Goal: Information Seeking & Learning: Check status

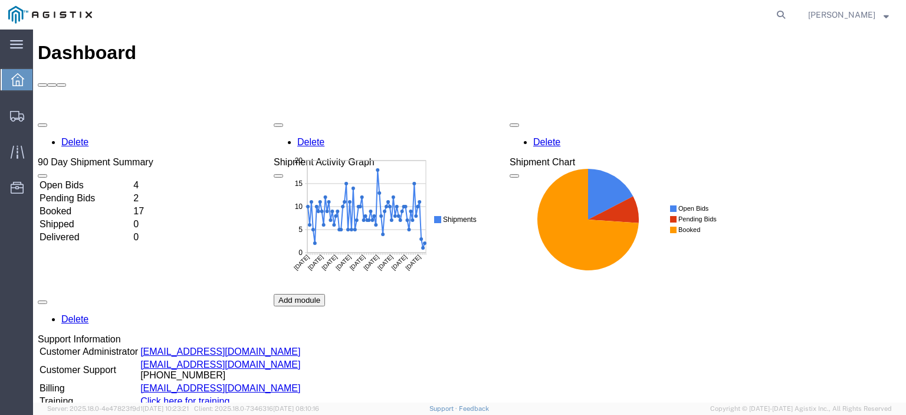
click at [791, 6] on form at bounding box center [781, 14] width 19 height 29
click at [789, 13] on icon at bounding box center [781, 14] width 17 height 17
click at [690, 2] on input "search" at bounding box center [593, 15] width 359 height 28
click at [684, 26] on input "search" at bounding box center [593, 15] width 359 height 28
paste input "56665829"
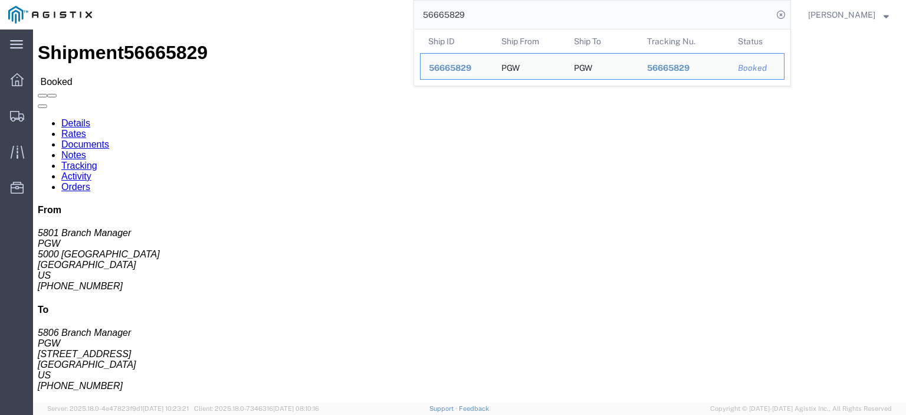
drag, startPoint x: 516, startPoint y: 20, endPoint x: 300, endPoint y: -5, distance: 217.9
click at [300, 0] on html "main_menu Created with Sketch. Collapse Menu Dashboard Shipments Traffic Resour…" at bounding box center [453, 207] width 906 height 415
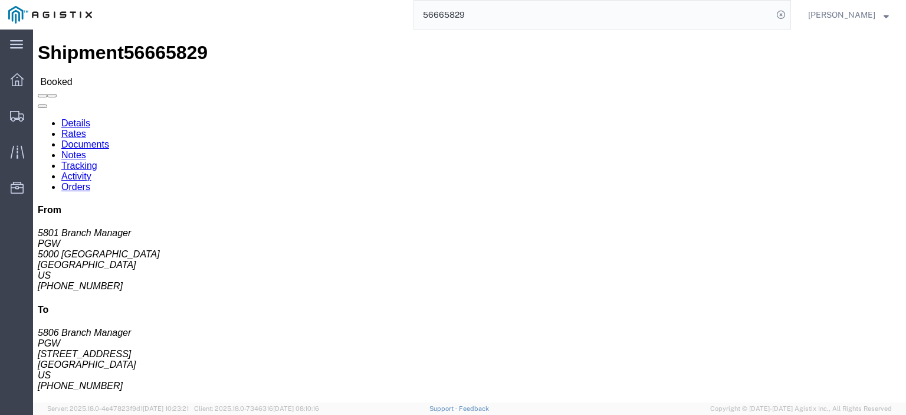
paste input "75734"
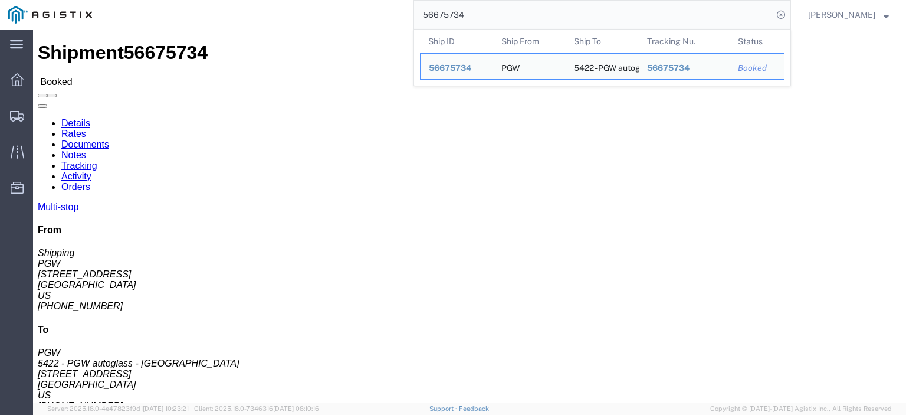
drag, startPoint x: 80, startPoint y: 137, endPoint x: 2, endPoint y: 141, distance: 77.4
click div "Shipment Detail Multi-stop Ship From PGW (Shipping) 5407 [STREET_ADDRESS] [PHON…"
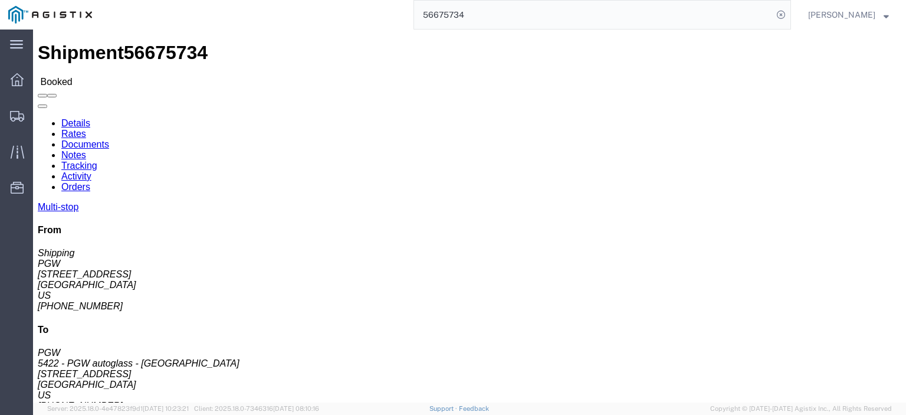
drag, startPoint x: 268, startPoint y: 142, endPoint x: 169, endPoint y: 144, distance: 99.1
click div "Ship To 5422 - PGW autoglass - [GEOGRAPHIC_DATA] (PGW) [STREET_ADDRESS] [PHONE_…"
click link "Documents"
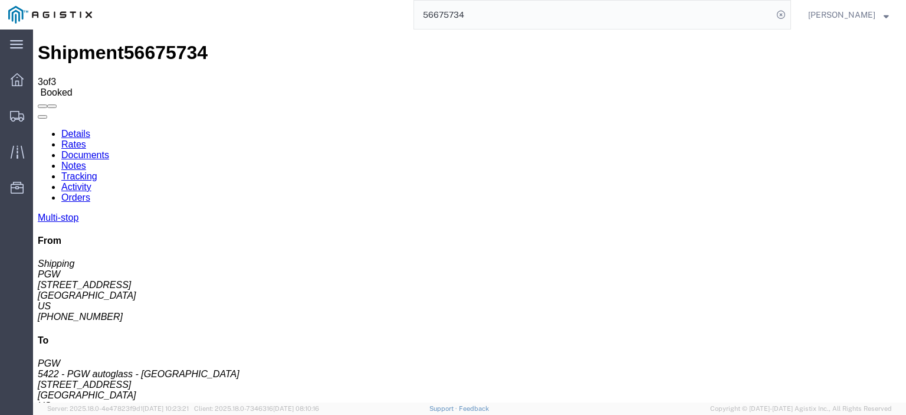
click at [66, 129] on link "Details" at bounding box center [75, 134] width 29 height 10
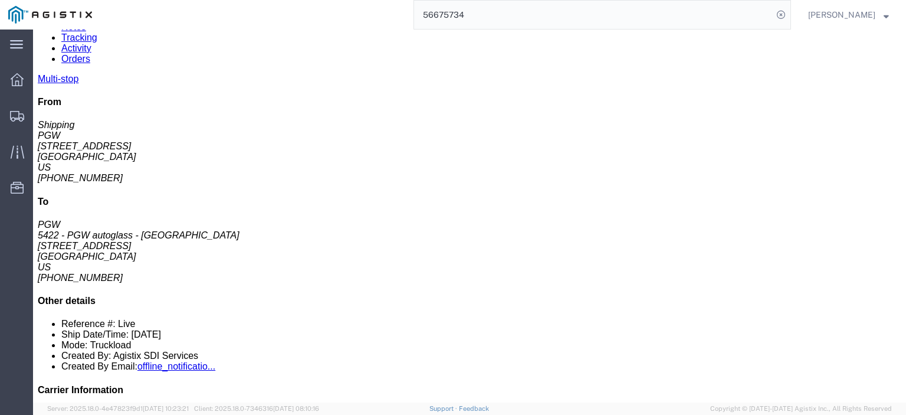
scroll to position [177, 0]
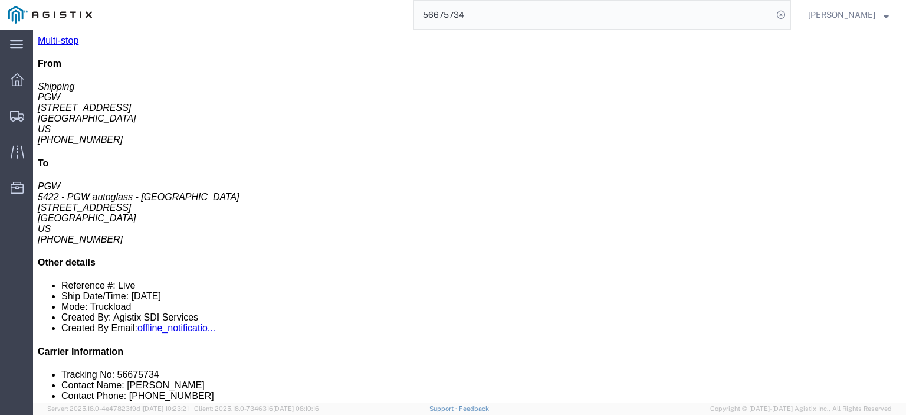
drag, startPoint x: 228, startPoint y: 170, endPoint x: 136, endPoint y: 175, distance: 92.2
click td "5412 - PGW autoglass - [GEOGRAPHIC_DATA] [STREET_ADDRESS]"
copy div "[STREET_ADDRESS]"
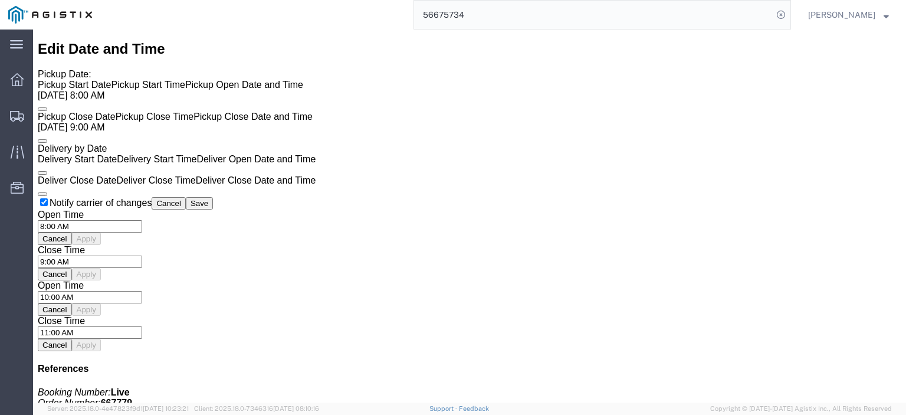
scroll to position [708, 0]
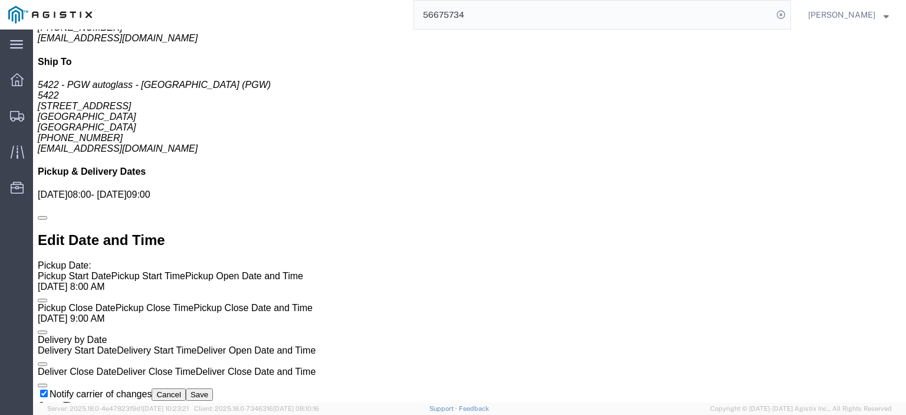
click link "Rates"
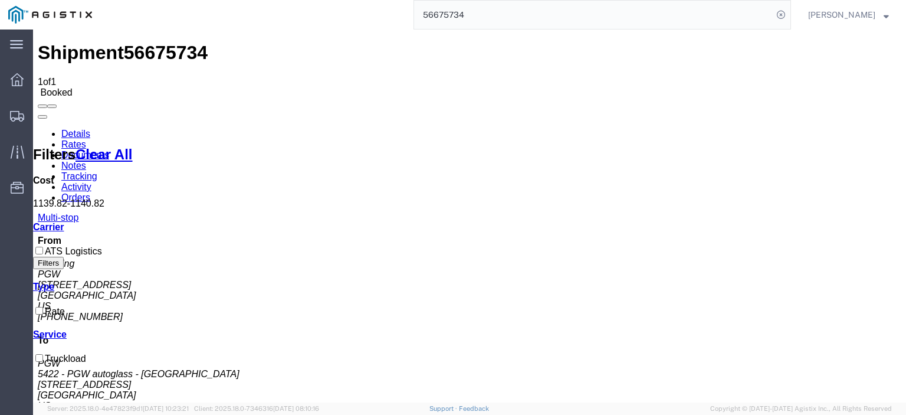
drag, startPoint x: 510, startPoint y: 22, endPoint x: 315, endPoint y: -1, distance: 196.1
click at [315, 0] on html "main_menu Created with Sketch. Collapse Menu Dashboard Shipments Traffic Resour…" at bounding box center [453, 207] width 906 height 415
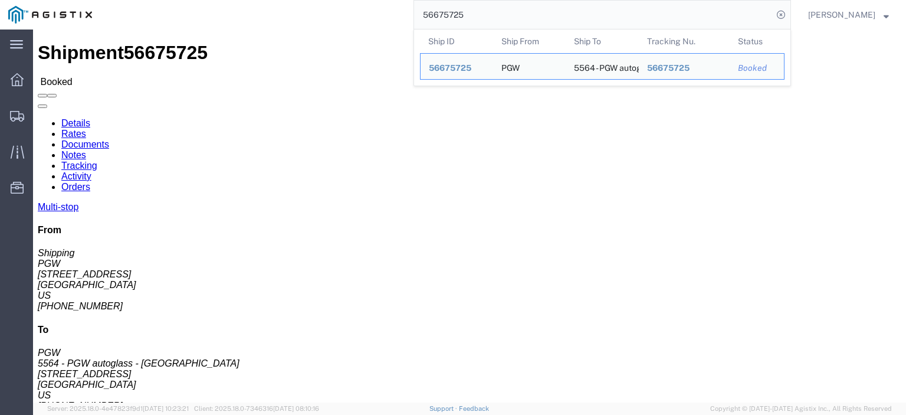
drag, startPoint x: 73, startPoint y: 138, endPoint x: 8, endPoint y: 140, distance: 64.9
click html "Shipment 56675725 Booked Details Rates Documents Notes Tracking Activity Orders…"
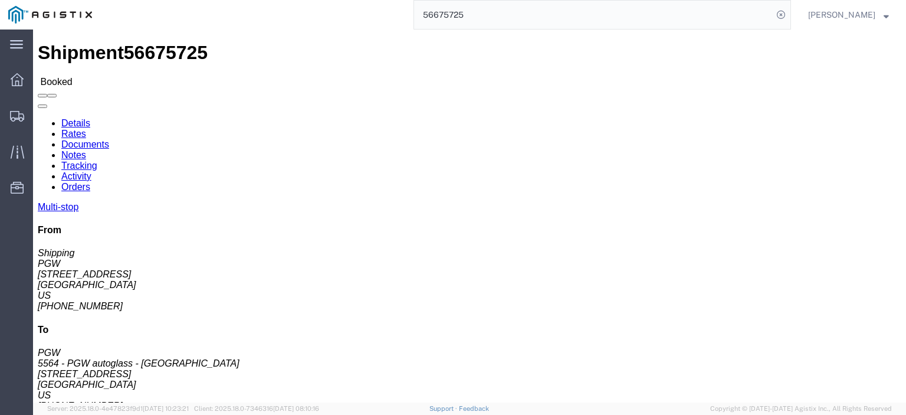
drag, startPoint x: 80, startPoint y: 138, endPoint x: 12, endPoint y: 142, distance: 68.0
click address "PGW (Shipping) [STREET_ADDRESS] [PHONE_NUMBER] [EMAIL_ADDRESS][DOMAIN_NAME]"
copy address "[STREET_ADDRESS]"
drag, startPoint x: 242, startPoint y: 141, endPoint x: 167, endPoint y: 142, distance: 74.9
click div "Ship To 5564 - PGW autoglass - [GEOGRAPHIC_DATA] (PGW) 5564 [STREET_ADDRESS] [P…"
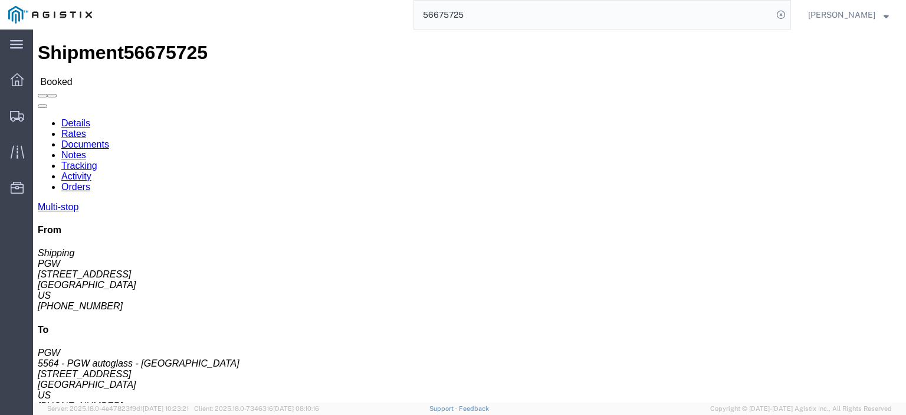
copy address "[STREET_ADDRESS]"
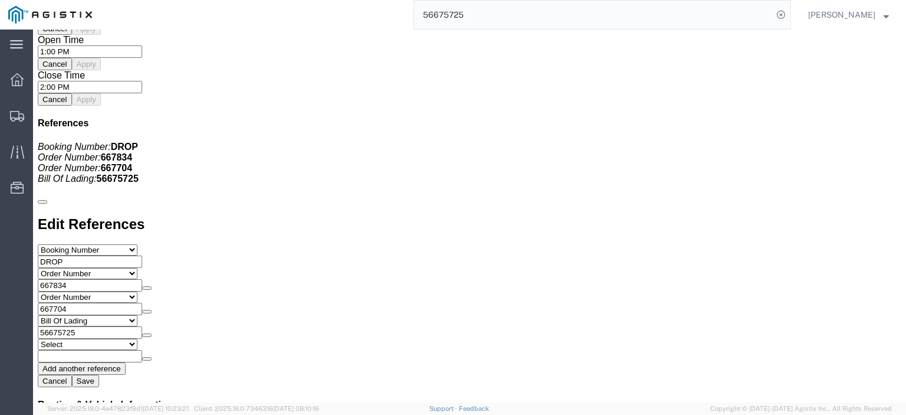
scroll to position [1062, 0]
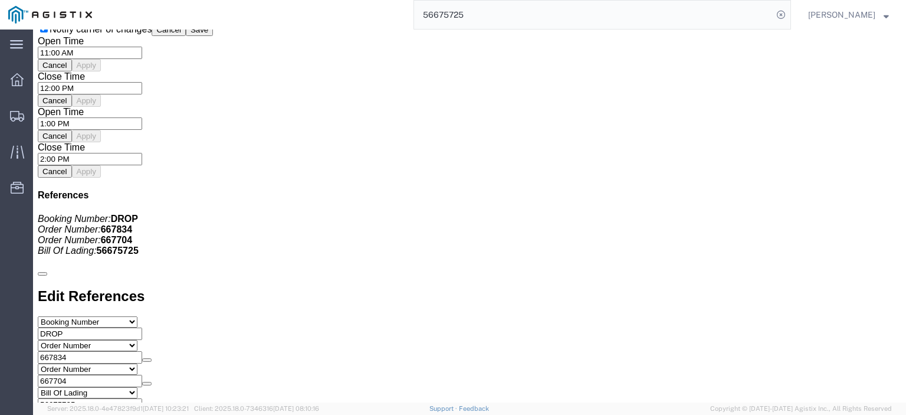
click span "56675725"
copy span "56675725"
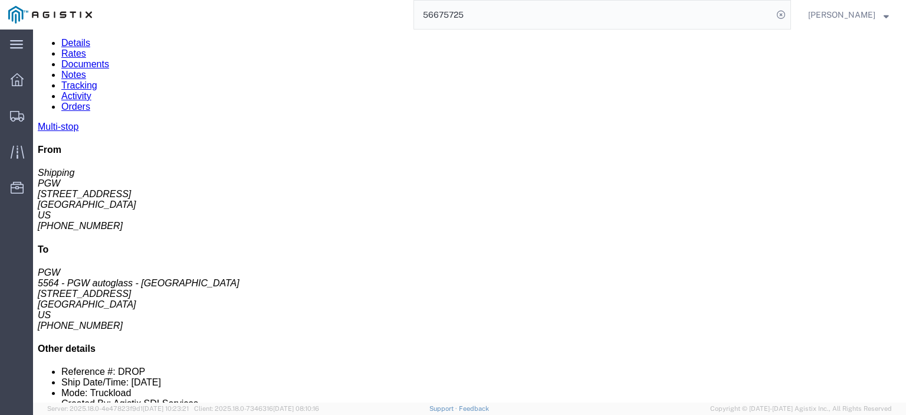
scroll to position [177, 0]
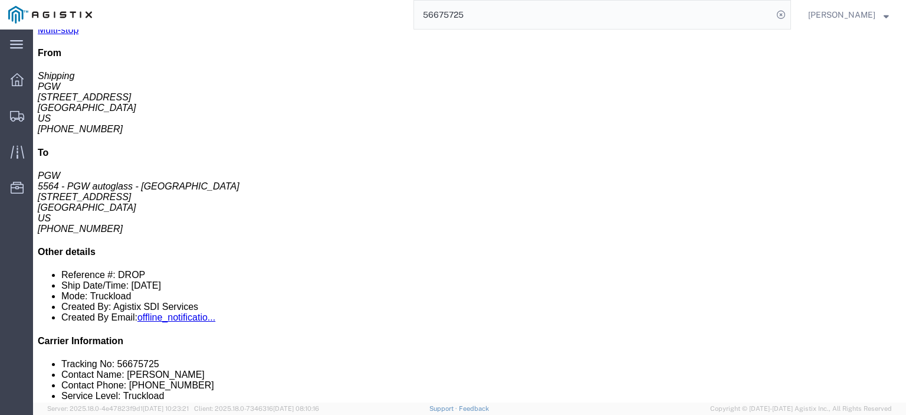
click link "Documents"
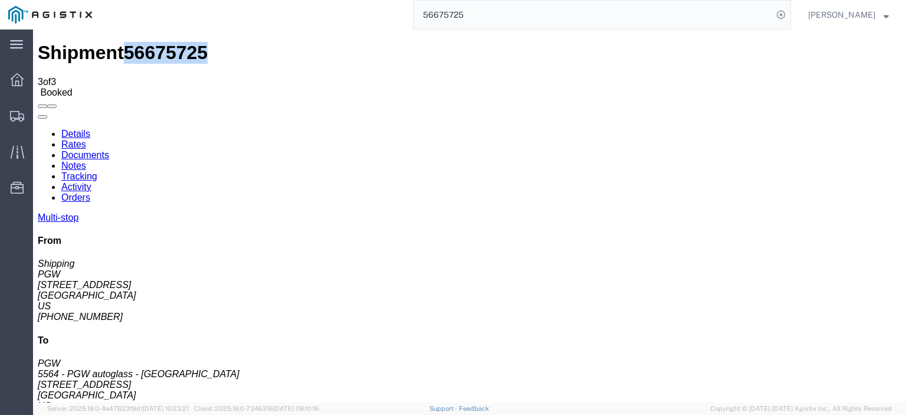
click at [82, 129] on link "Details" at bounding box center [75, 134] width 29 height 10
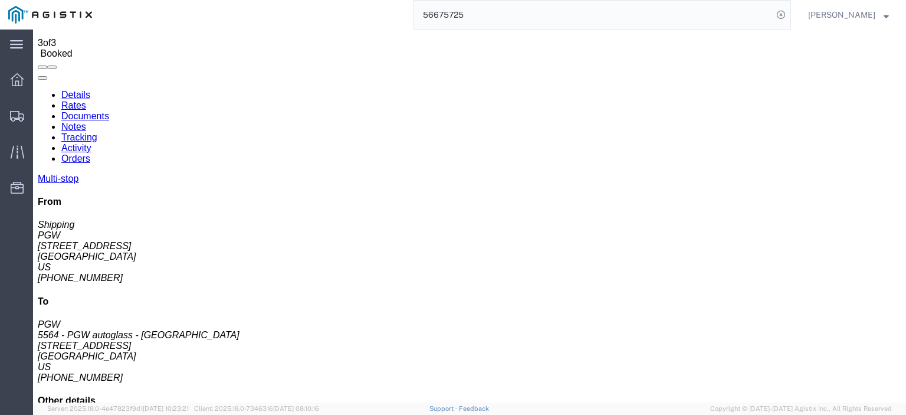
scroll to position [118, 0]
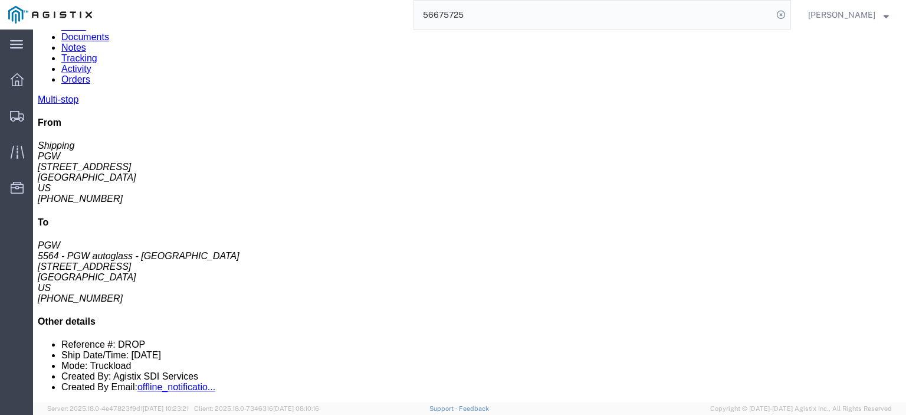
drag, startPoint x: 230, startPoint y: 232, endPoint x: 132, endPoint y: 234, distance: 98.0
click td "5481 - PGW autoglass - [GEOGRAPHIC_DATA] [STREET_ADDRESS][PERSON_NAME]"
copy div "[STREET_ADDRESS][PERSON_NAME]"
drag, startPoint x: 250, startPoint y: 215, endPoint x: 137, endPoint y: 223, distance: 113.5
click div "5481 - PGW autoglass - [GEOGRAPHIC_DATA]"
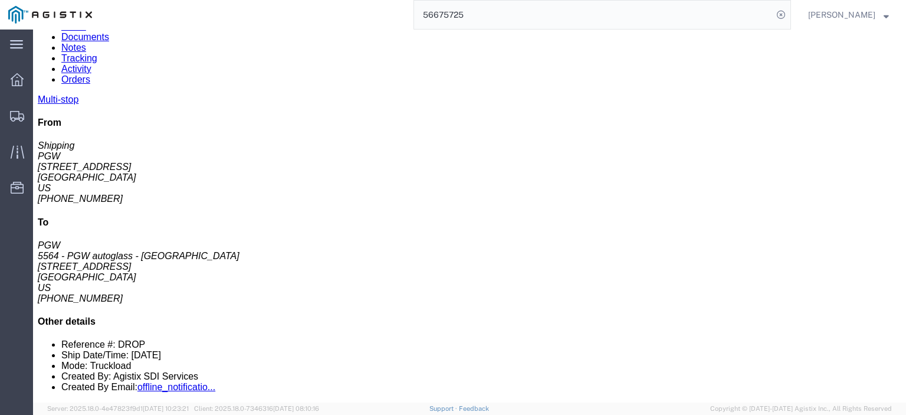
copy div "5481 - PGW autoglass - [GEOGRAPHIC_DATA]"
drag, startPoint x: 301, startPoint y: 228, endPoint x: 234, endPoint y: 235, distance: 67.7
click div "[STREET_ADDRESS][PERSON_NAME]"
drag, startPoint x: 244, startPoint y: 232, endPoint x: 297, endPoint y: 237, distance: 53.3
click td "5481 - PGW autoglass - [GEOGRAPHIC_DATA] [STREET_ADDRESS][PERSON_NAME]"
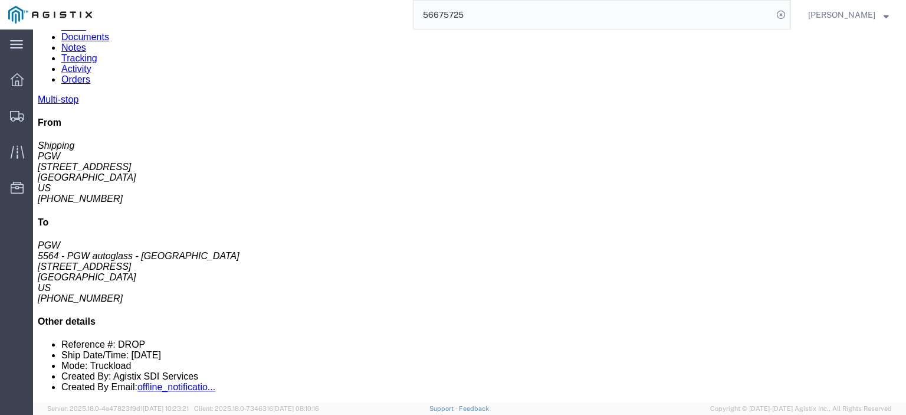
copy div "[GEOGRAPHIC_DATA],"
drag, startPoint x: 507, startPoint y: 231, endPoint x: 398, endPoint y: 233, distance: 109.2
click div "Email: [EMAIL_ADDRESS][DOMAIN_NAME]"
click td "Phone Nu.: [PHONE_NUMBER] Email: [EMAIL_ADDRESS][DOMAIN_NAME]"
drag, startPoint x: 509, startPoint y: 235, endPoint x: 394, endPoint y: 234, distance: 114.5
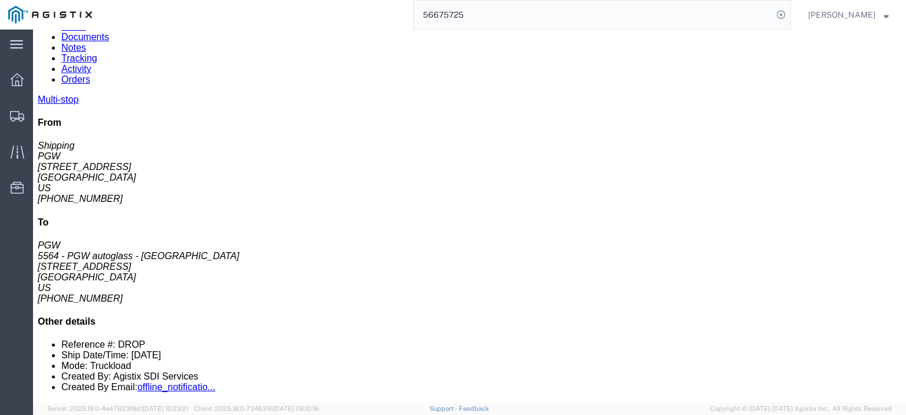
click div "Email: [EMAIL_ADDRESS][DOMAIN_NAME]"
drag, startPoint x: 414, startPoint y: 234, endPoint x: 460, endPoint y: 239, distance: 46.3
click div "Phone Nu.: [PHONE_NUMBER]"
drag, startPoint x: 507, startPoint y: 234, endPoint x: 394, endPoint y: 234, distance: 113.3
click div "Email: [EMAIL_ADDRESS][DOMAIN_NAME]"
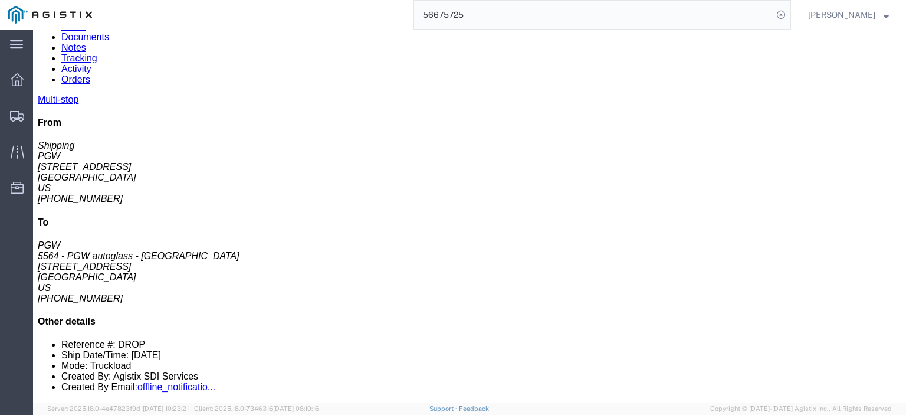
copy div "[EMAIL_ADDRESS][DOMAIN_NAME]"
drag, startPoint x: 461, startPoint y: 222, endPoint x: 412, endPoint y: 225, distance: 48.5
click td "Phone Nu.: [PHONE_NUMBER] Email: [EMAIL_ADDRESS][DOMAIN_NAME]"
copy div "[PHONE_NUMBER]"
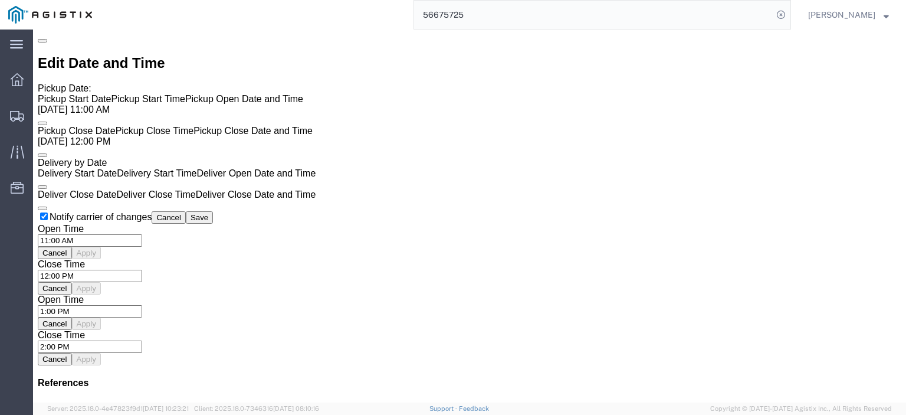
scroll to position [826, 0]
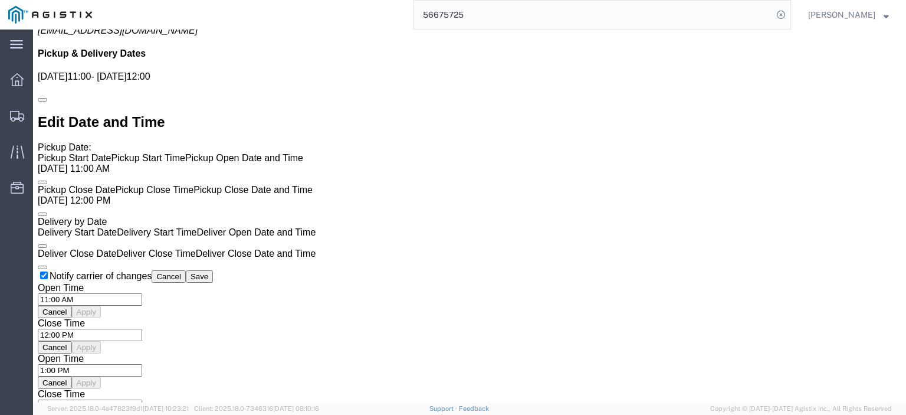
click link "Rates"
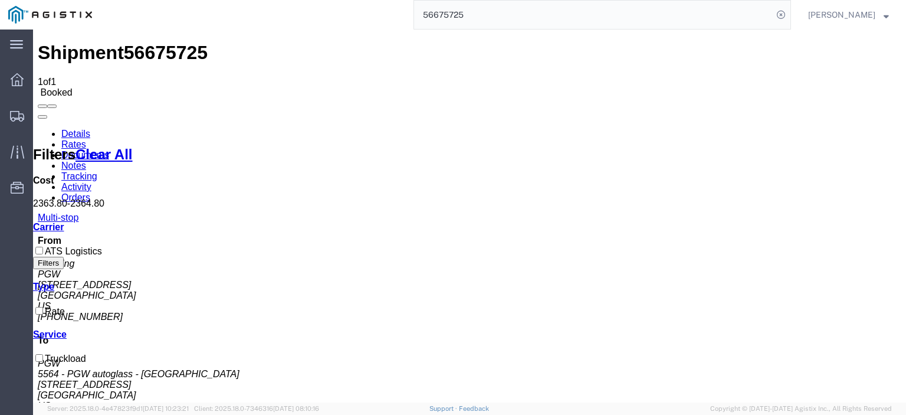
click at [86, 160] on link "Notes" at bounding box center [73, 165] width 25 height 10
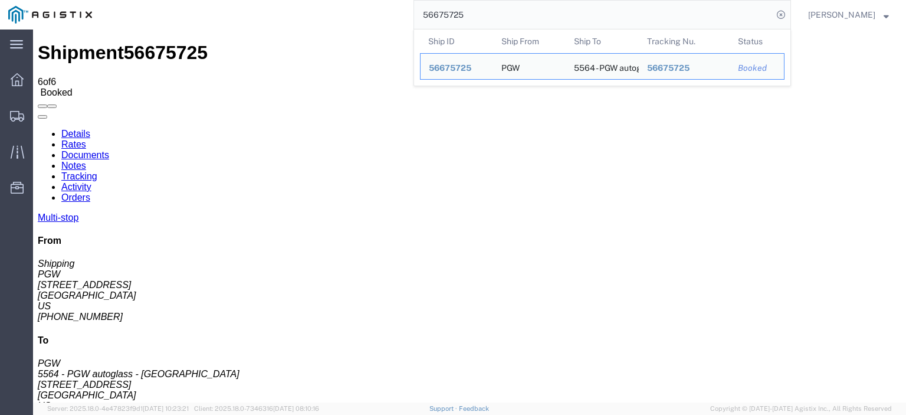
drag, startPoint x: 498, startPoint y: 11, endPoint x: 386, endPoint y: 10, distance: 111.5
click at [387, 11] on div "56675725 Ship ID Ship From Ship To Tracking Nu. Status Ship ID 56675725 Ship Fr…" at bounding box center [445, 14] width 691 height 29
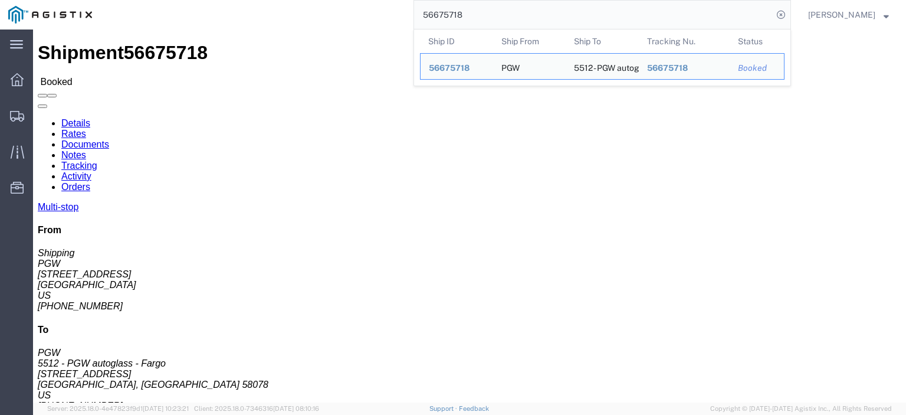
drag, startPoint x: 86, startPoint y: 137, endPoint x: 0, endPoint y: 138, distance: 86.1
click div "Shipment Detail Multi-stop Ship From PGW (Shipping) 5329 [STREET_ADDRESS] [PHON…"
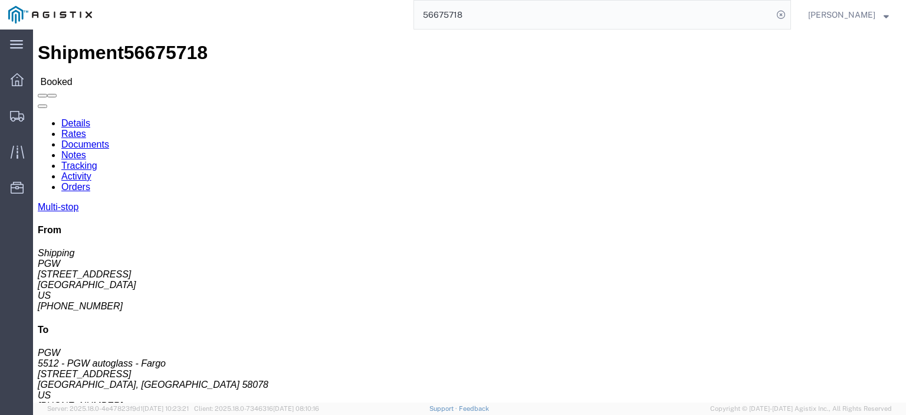
copy address "[STREET_ADDRESS]"
drag, startPoint x: 231, startPoint y: 140, endPoint x: 175, endPoint y: 142, distance: 56.7
click div "Ship To 5512 - PGW autoglass - Fargo (PGW) [STREET_ADDRESS] [PHONE_NUMBER] [EMA…"
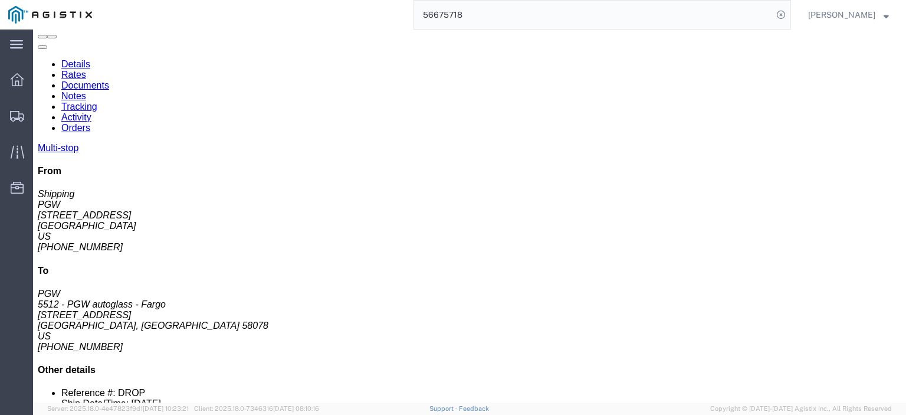
scroll to position [177, 0]
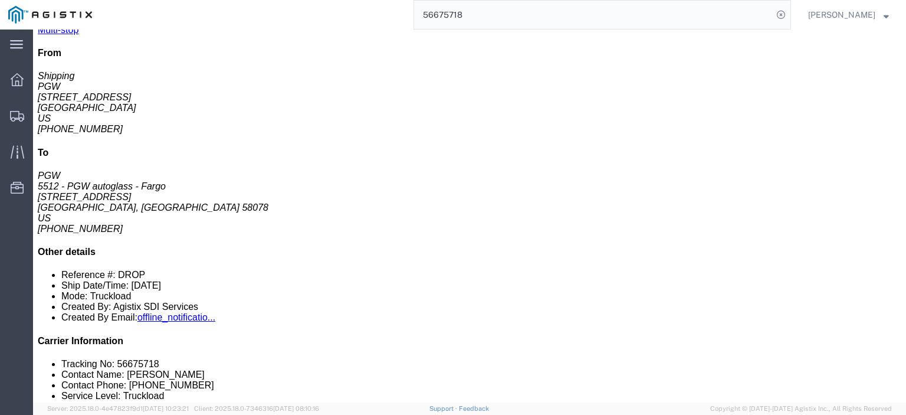
click link "Documents"
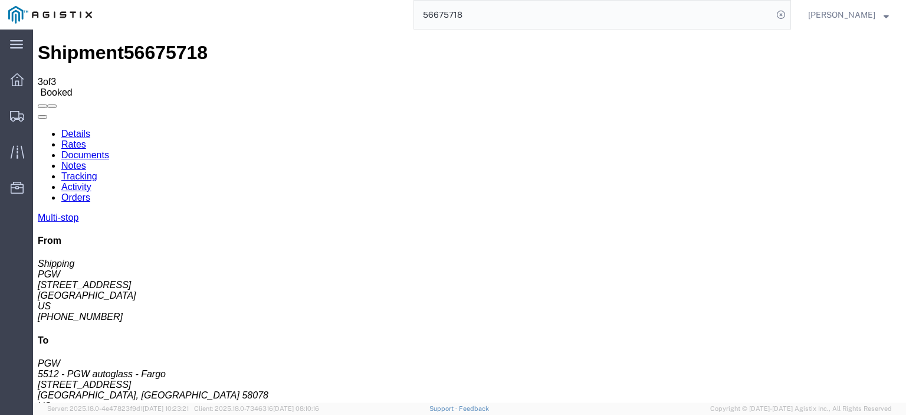
click at [78, 129] on link "Details" at bounding box center [75, 134] width 29 height 10
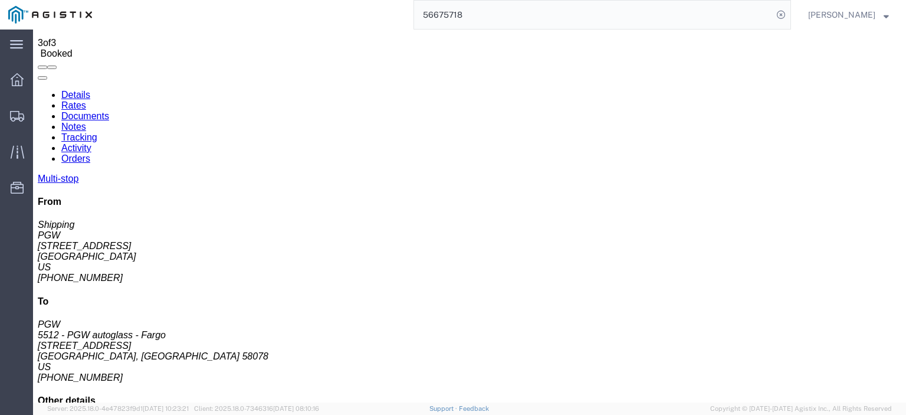
scroll to position [59, 0]
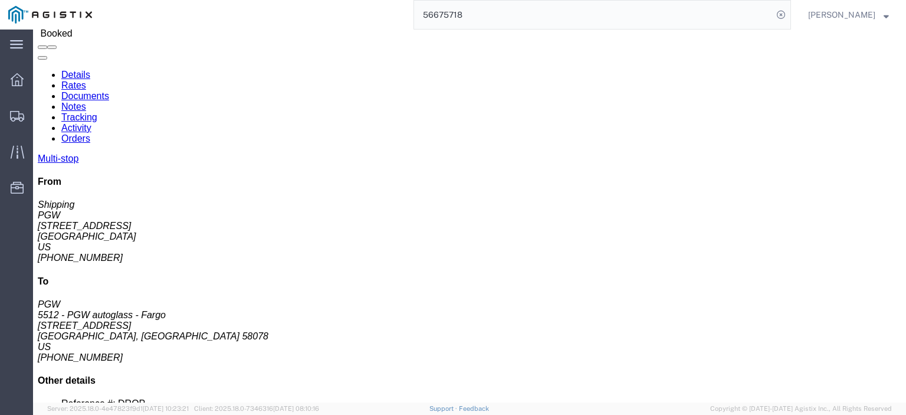
drag, startPoint x: 210, startPoint y: 290, endPoint x: 137, endPoint y: 293, distance: 73.2
click td "5493 - PGW AUTOGLASS ST. [PERSON_NAME] [STREET_ADDRESS][PERSON_NAME] [PERSON_NA…"
drag, startPoint x: 265, startPoint y: 280, endPoint x: 137, endPoint y: 279, distance: 128.0
click td "5493 - PGW AUTOGLASS ST. [PERSON_NAME] [STREET_ADDRESS][PERSON_NAME] [PERSON_NA…"
drag, startPoint x: 290, startPoint y: 288, endPoint x: 218, endPoint y: 290, distance: 71.4
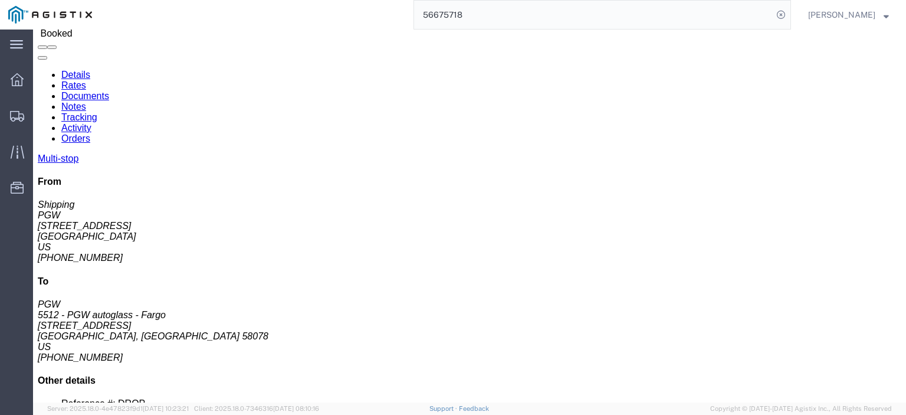
click div "[STREET_ADDRESS][PERSON_NAME] [PERSON_NAME], MN, 55114, [GEOGRAPHIC_DATA]"
drag, startPoint x: 500, startPoint y: 289, endPoint x: 386, endPoint y: 294, distance: 113.4
click div "Email: [EMAIL_ADDRESS][DOMAIN_NAME]"
drag, startPoint x: 517, startPoint y: 284, endPoint x: 504, endPoint y: 292, distance: 14.9
click td "Phone Nu.: [PHONE_NUMBER] Email: [EMAIL_ADDRESS][DOMAIN_NAME]"
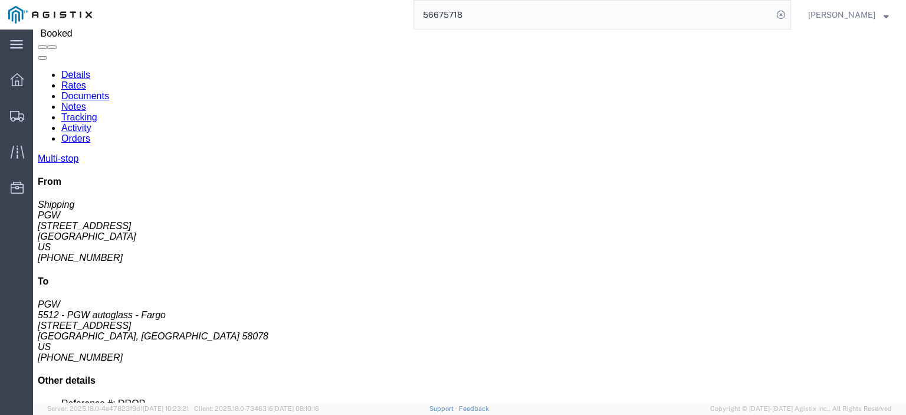
click div "Email: [EMAIL_ADDRESS][DOMAIN_NAME]"
drag, startPoint x: 504, startPoint y: 291, endPoint x: 401, endPoint y: 293, distance: 103.3
click div "Email: [EMAIL_ADDRESS][DOMAIN_NAME]"
drag, startPoint x: 455, startPoint y: 276, endPoint x: 408, endPoint y: 282, distance: 48.2
click div "Phone Nu.: [PHONE_NUMBER]"
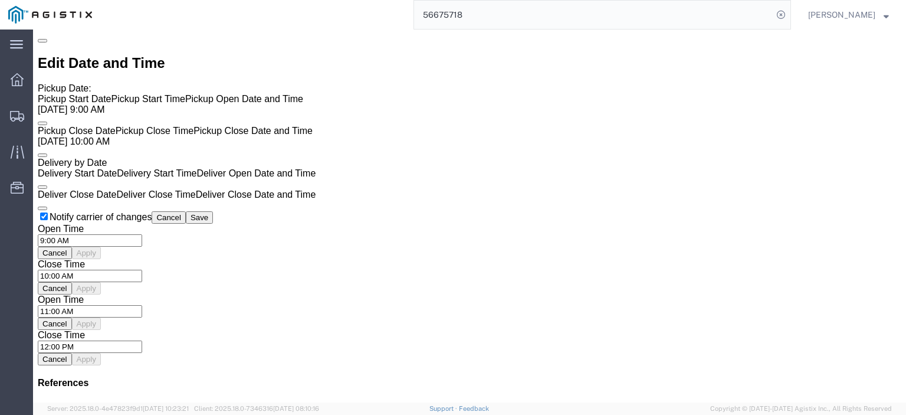
scroll to position [767, 0]
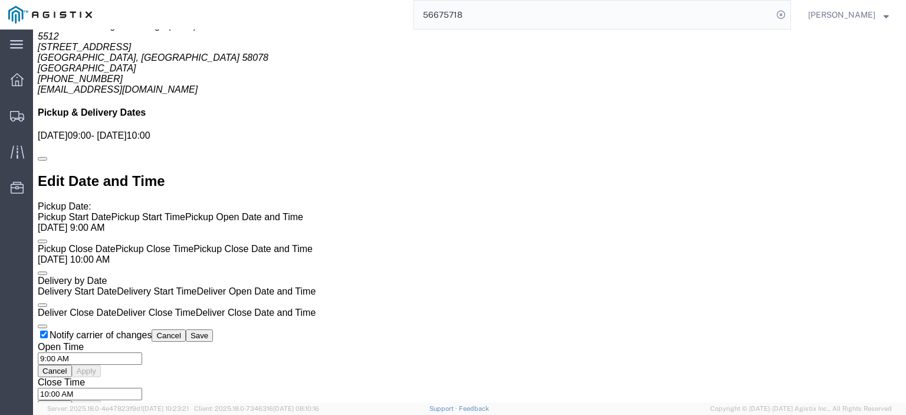
click link "Rates"
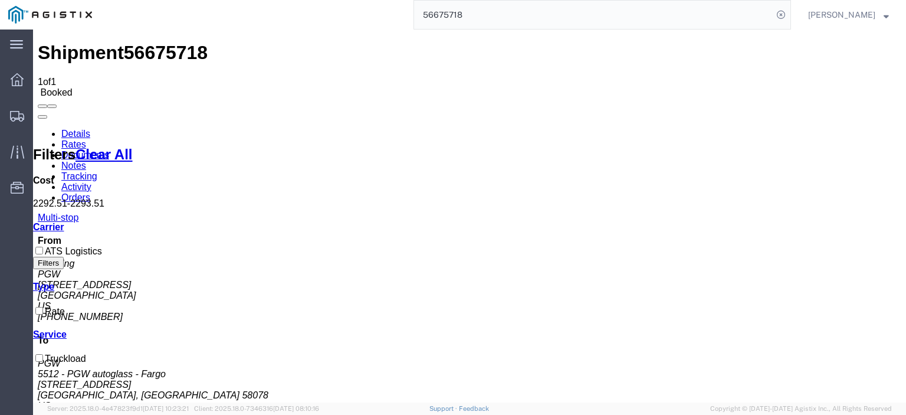
click at [86, 160] on link "Notes" at bounding box center [73, 165] width 25 height 10
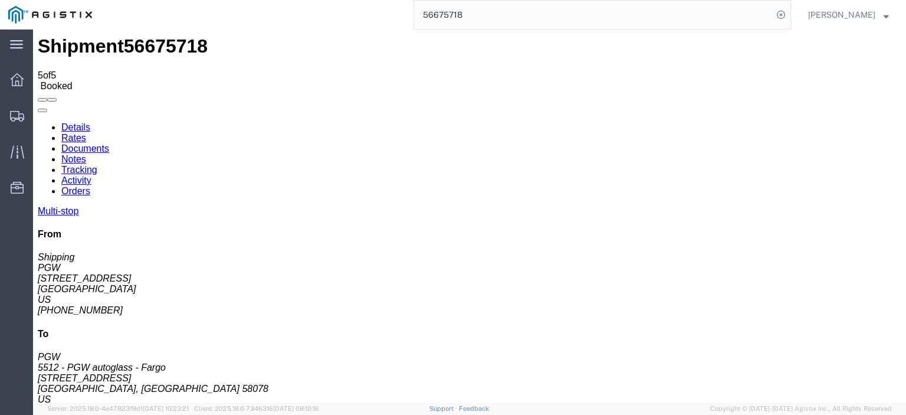
scroll to position [8, 0]
drag, startPoint x: 346, startPoint y: -5, endPoint x: 320, endPoint y: -8, distance: 26.7
click at [320, 0] on html "main_menu Created with Sketch. Collapse Menu Dashboard Shipments Traffic Resour…" at bounding box center [453, 207] width 906 height 415
paste input "1"
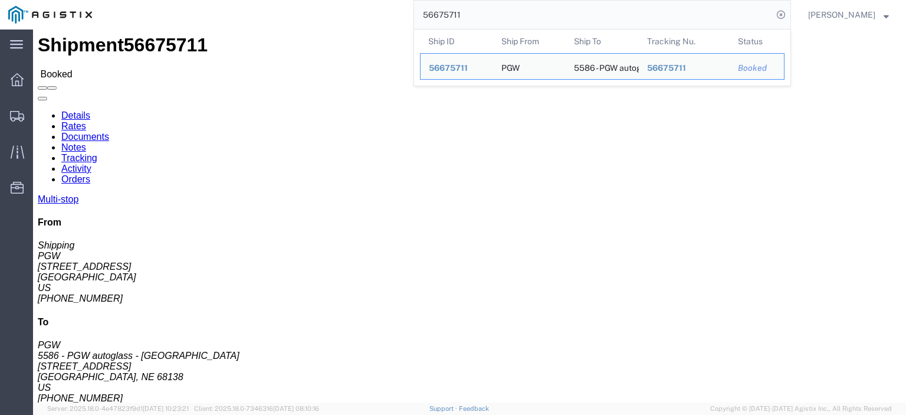
drag, startPoint x: 86, startPoint y: 126, endPoint x: 5, endPoint y: 127, distance: 80.8
click div "Ship From PGW (Shipping) [STREET_ADDRESS] [PHONE_NUMBER] [EMAIL_ADDRESS][DOMAIN…"
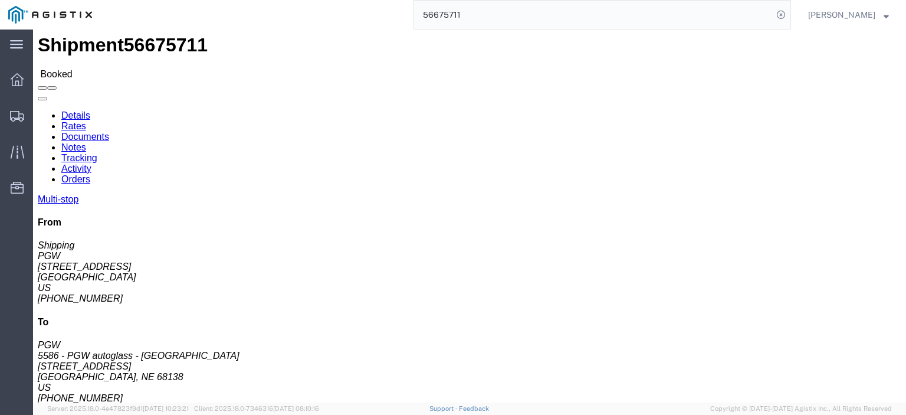
drag, startPoint x: 260, startPoint y: 132, endPoint x: 166, endPoint y: 134, distance: 94.4
click div "Ship To 5586 - PGW autoglass - [GEOGRAPHIC_DATA] (PGW) 5586 [STREET_ADDRESS] [P…"
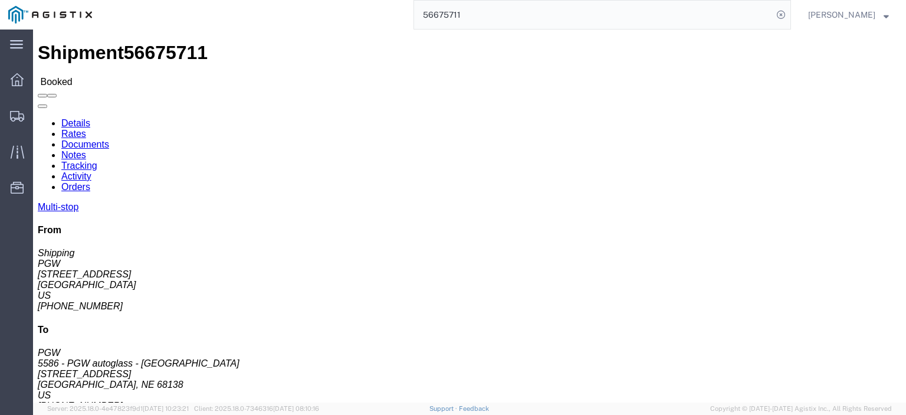
click link "Documents"
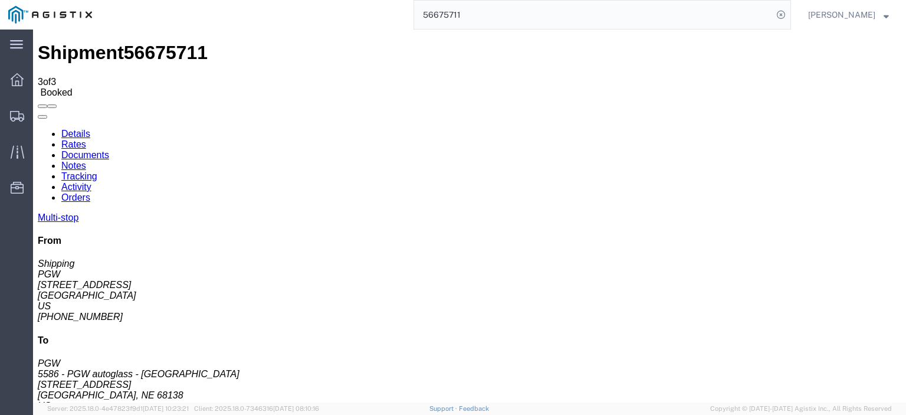
click at [73, 129] on link "Details" at bounding box center [75, 134] width 29 height 10
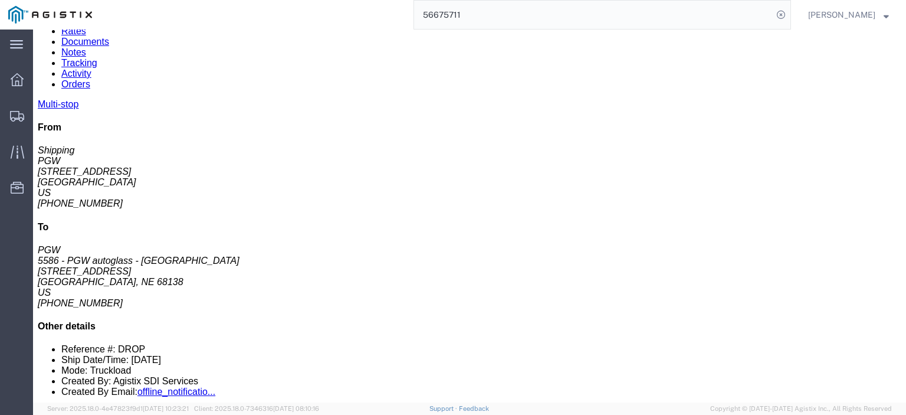
scroll to position [118, 0]
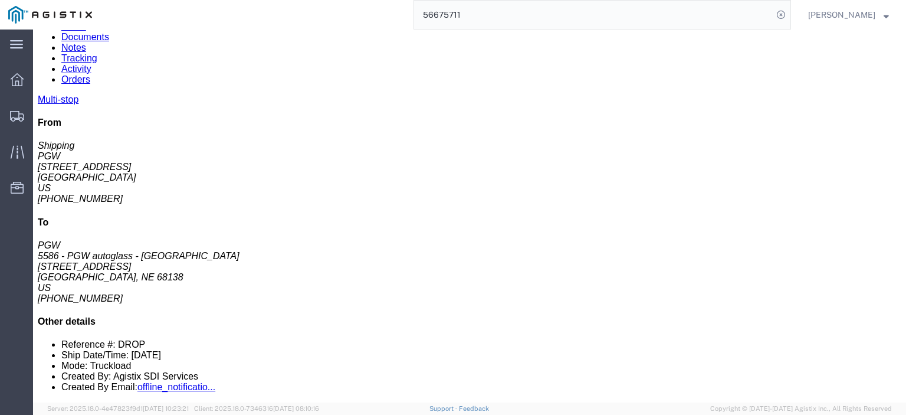
drag, startPoint x: 198, startPoint y: 228, endPoint x: 128, endPoint y: 231, distance: 70.3
click td "5589 - PGW autoglass - [GEOGRAPHIC_DATA] [STREET_ADDRESS]"
drag, startPoint x: 253, startPoint y: 219, endPoint x: 123, endPoint y: 225, distance: 129.3
click td "5589 - PGW autoglass - [GEOGRAPHIC_DATA] [STREET_ADDRESS]"
drag, startPoint x: 272, startPoint y: 230, endPoint x: 203, endPoint y: 234, distance: 69.2
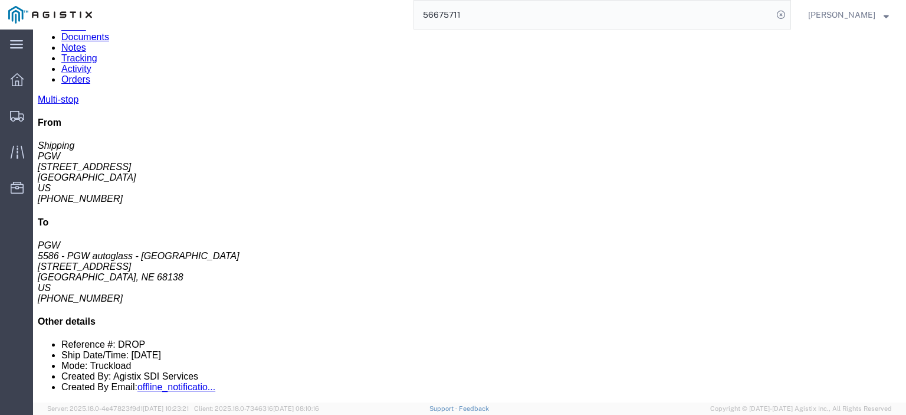
click div "[STREET_ADDRESS]"
drag, startPoint x: 524, startPoint y: 230, endPoint x: 411, endPoint y: 236, distance: 113.5
click div "Email: [EMAIL_ADDRESS][DOMAIN_NAME]"
drag, startPoint x: 482, startPoint y: 219, endPoint x: 430, endPoint y: 220, distance: 52.5
click div "Phone Nu.: [PHONE_NUMBER]"
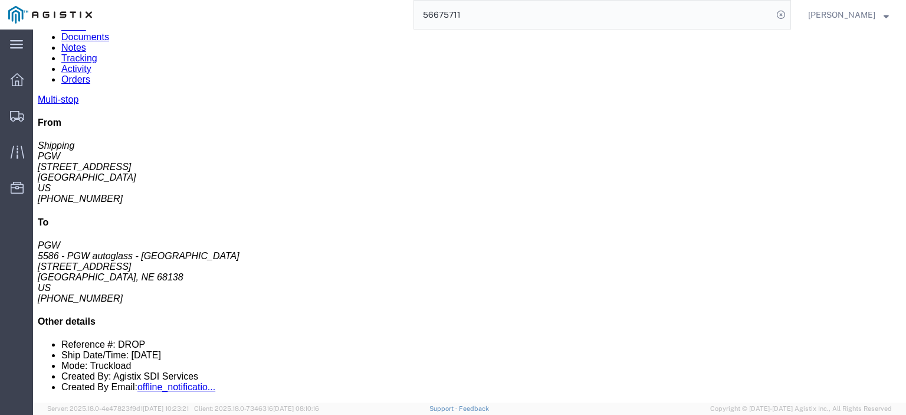
drag, startPoint x: 432, startPoint y: 219, endPoint x: 465, endPoint y: 226, distance: 33.2
click div "Phone Nu.: [PHONE_NUMBER]"
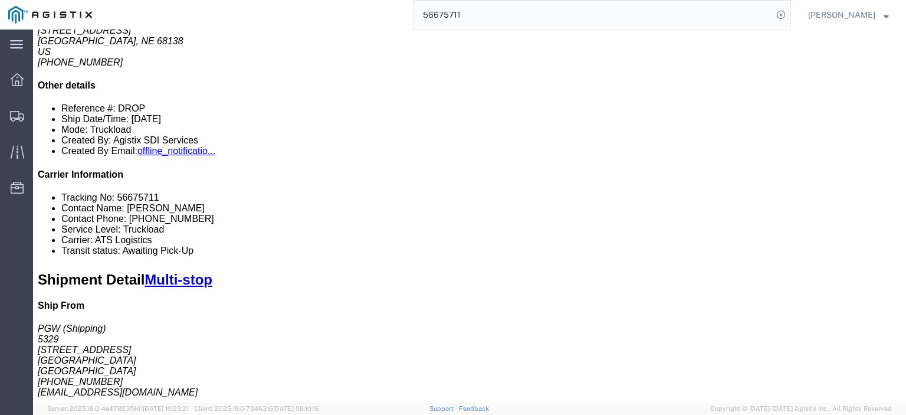
scroll to position [59, 0]
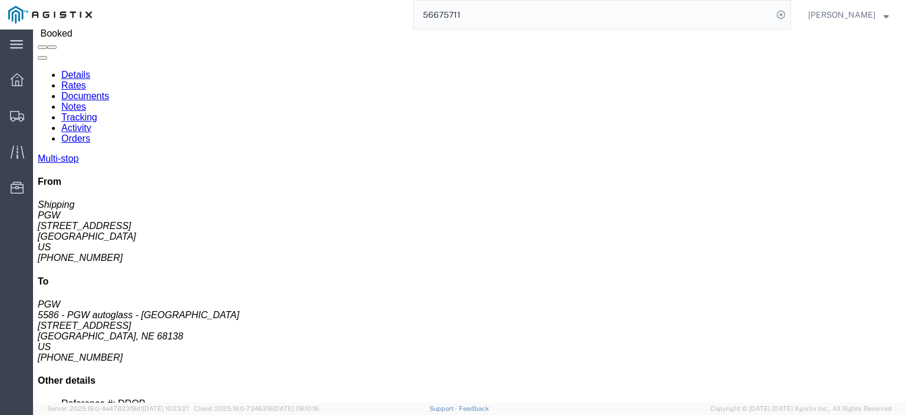
drag, startPoint x: 258, startPoint y: 315, endPoint x: 125, endPoint y: 317, distance: 132.8
click td "5492 - PGW auto glass - [GEOGRAPHIC_DATA] [STREET_ADDRESS][PERSON_NAME]"
drag, startPoint x: 258, startPoint y: 304, endPoint x: 122, endPoint y: 307, distance: 136.3
click td "5492 - PGW auto glass - [GEOGRAPHIC_DATA] [STREET_ADDRESS][PERSON_NAME]"
drag, startPoint x: 323, startPoint y: 312, endPoint x: 262, endPoint y: 315, distance: 61.4
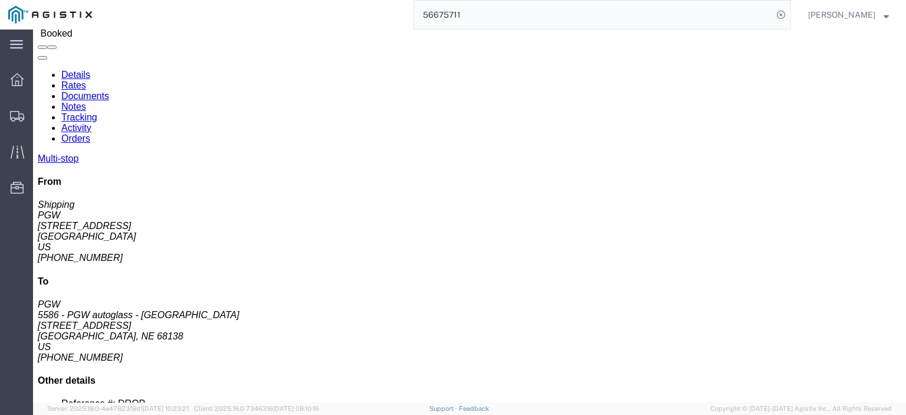
click div "[STREET_ADDRESS][PERSON_NAME]"
drag, startPoint x: 522, startPoint y: 315, endPoint x: 411, endPoint y: 316, distance: 110.9
click div "Email: [EMAIL_ADDRESS][DOMAIN_NAME]"
drag, startPoint x: 463, startPoint y: 303, endPoint x: 428, endPoint y: 307, distance: 34.5
click td "Phone Nu.: [PHONE_NUMBER] Email: [EMAIL_ADDRESS][DOMAIN_NAME]"
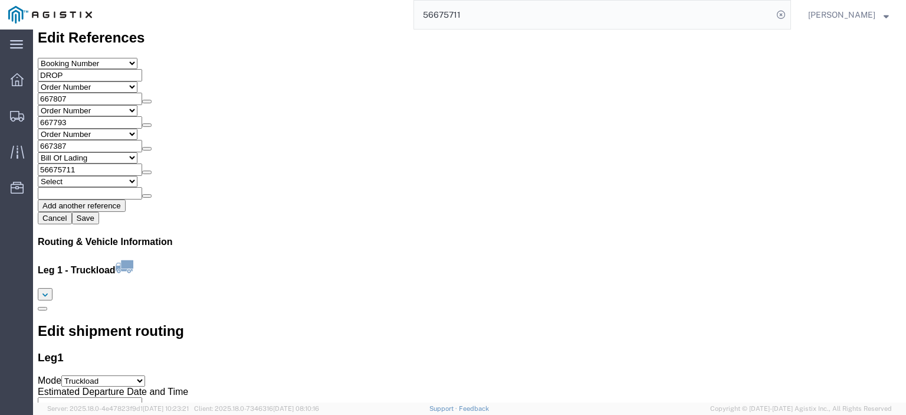
scroll to position [1180, 0]
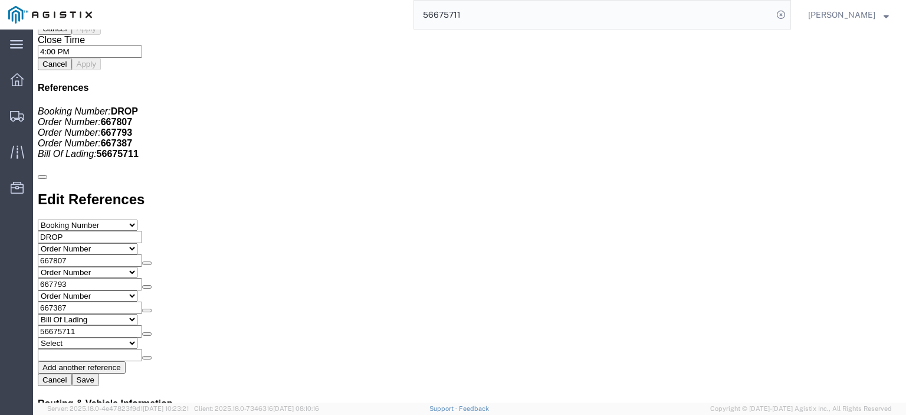
click link "Rates"
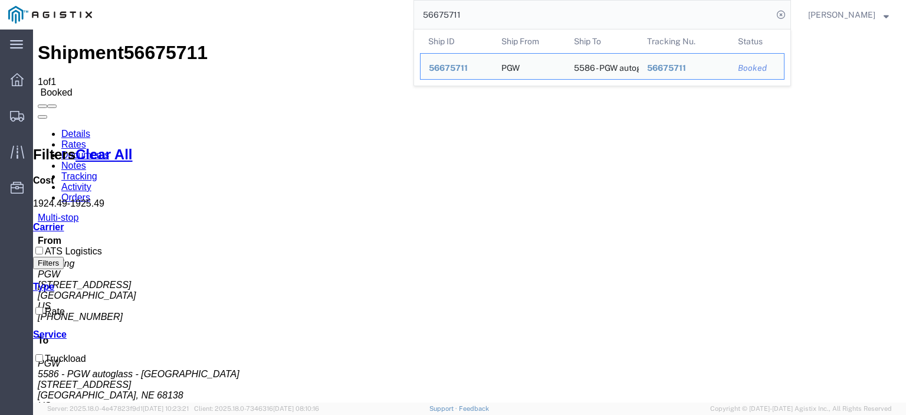
drag, startPoint x: 492, startPoint y: 11, endPoint x: 479, endPoint y: 11, distance: 13.0
click at [479, 11] on input "56675711" at bounding box center [593, 15] width 359 height 28
drag, startPoint x: 501, startPoint y: 10, endPoint x: 391, endPoint y: 13, distance: 111.0
click at [392, 14] on div "56675711 Ship ID Ship From Ship To Tracking Nu. Status Ship ID 56675711 Ship Fr…" at bounding box center [445, 14] width 691 height 29
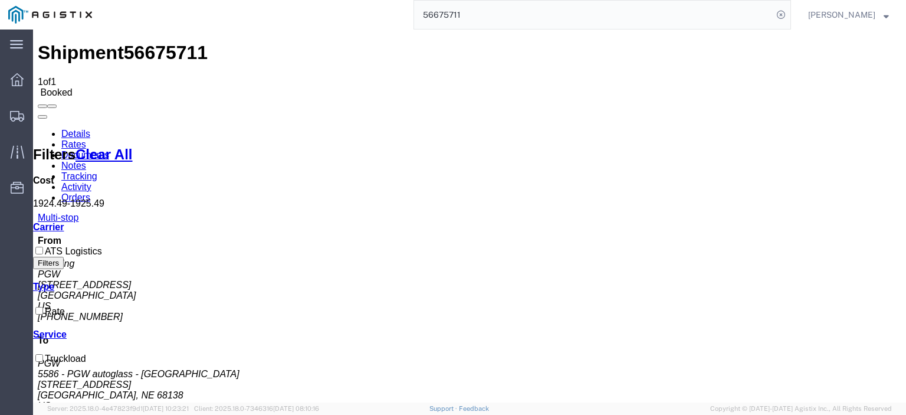
paste input "699"
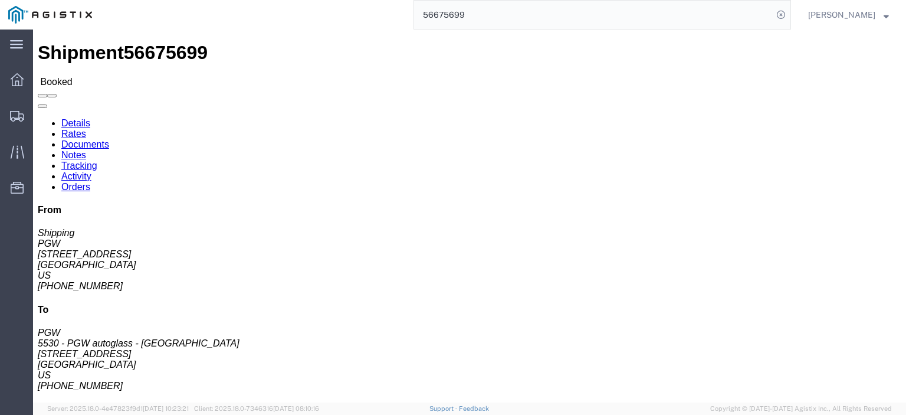
drag, startPoint x: 501, startPoint y: 24, endPoint x: 330, endPoint y: -8, distance: 173.9
click at [330, 0] on html "main_menu Created with Sketch. Collapse Menu Dashboard Shipments Traffic Resour…" at bounding box center [453, 207] width 906 height 415
paste input "search"
type input "56675699"
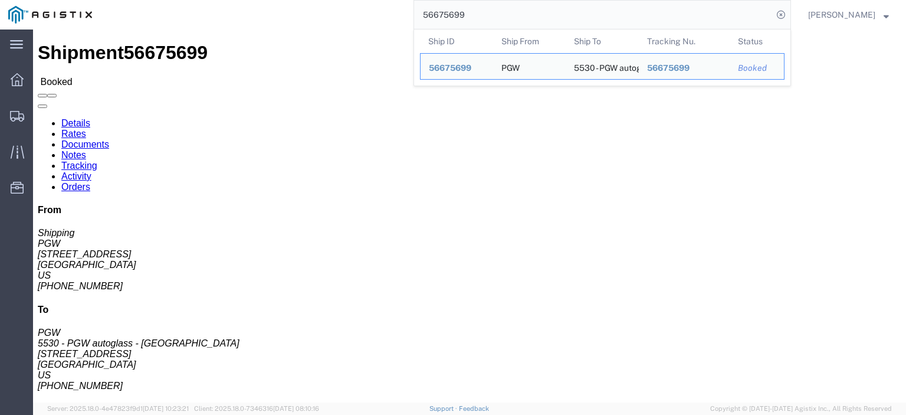
drag, startPoint x: 77, startPoint y: 138, endPoint x: 6, endPoint y: 138, distance: 70.2
click div "Ship From PGW (Shipping) [STREET_ADDRESS] [PHONE_NUMBER] [EMAIL_ADDRESS][DOMAIN…"
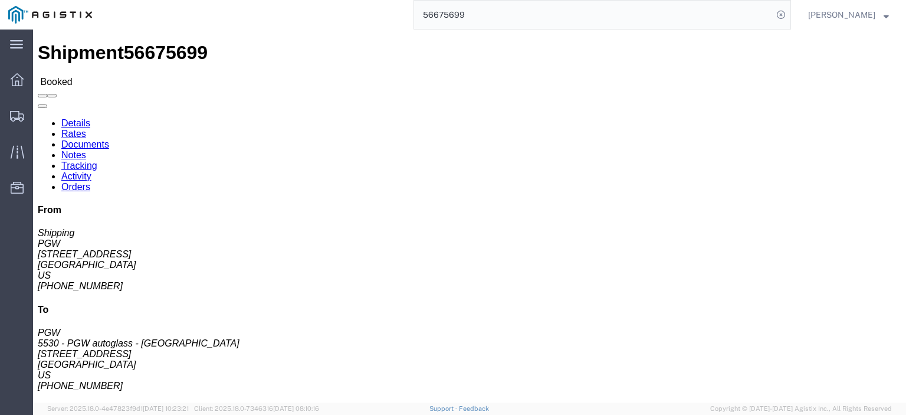
drag, startPoint x: 261, startPoint y: 139, endPoint x: 156, endPoint y: 145, distance: 104.6
click div "Ship From PGW (Shipping) [STREET_ADDRESS] [PHONE_NUMBER] [EMAIL_ADDRESS][DOMAIN…"
click address "5530 - PGW autoglass - [GEOGRAPHIC_DATA] (PGW) 5530 [STREET_ADDRESS] [PHONE_NUM…"
drag, startPoint x: 260, startPoint y: 141, endPoint x: 168, endPoint y: 142, distance: 92.0
click div "Ship To 5530 - PGW autoglass - [GEOGRAPHIC_DATA] (PGW) 5530 [STREET_ADDRESS] [P…"
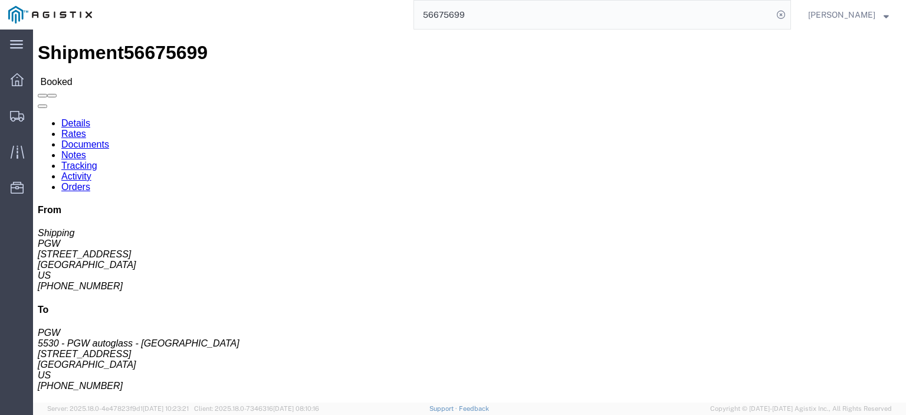
click link "Documents"
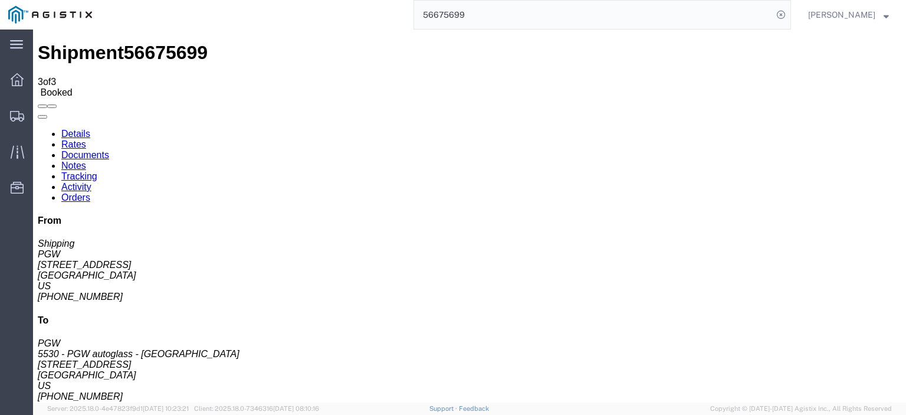
click at [86, 139] on link "Rates" at bounding box center [73, 144] width 25 height 10
